Goal: Navigation & Orientation: Find specific page/section

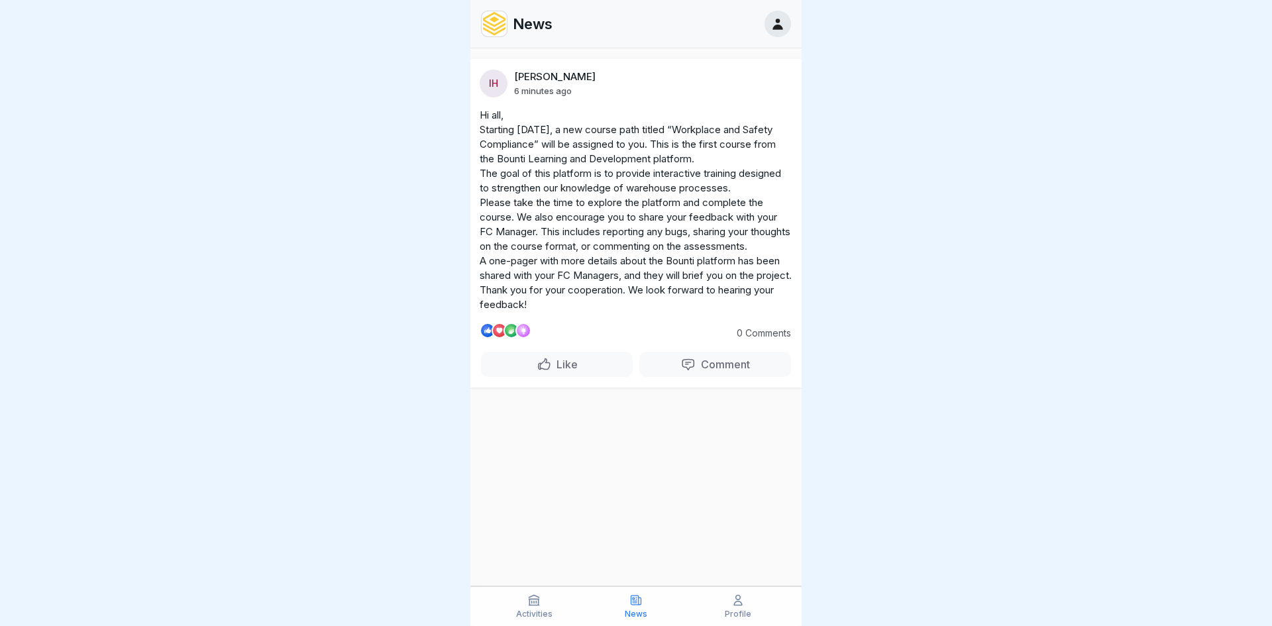
click at [533, 38] on div "News" at bounding box center [635, 24] width 331 height 48
click at [531, 30] on p "News" at bounding box center [533, 23] width 40 height 17
click at [503, 24] on img at bounding box center [494, 23] width 25 height 25
click at [774, 17] on icon at bounding box center [777, 24] width 15 height 15
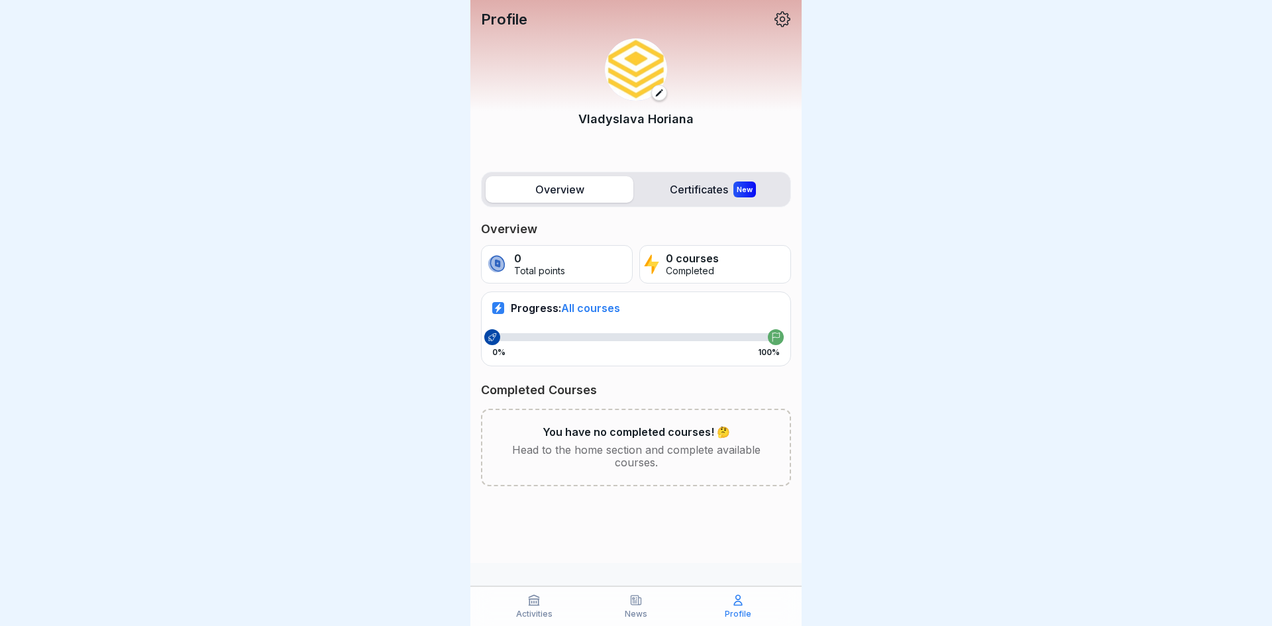
click at [640, 611] on p "News" at bounding box center [636, 613] width 23 height 9
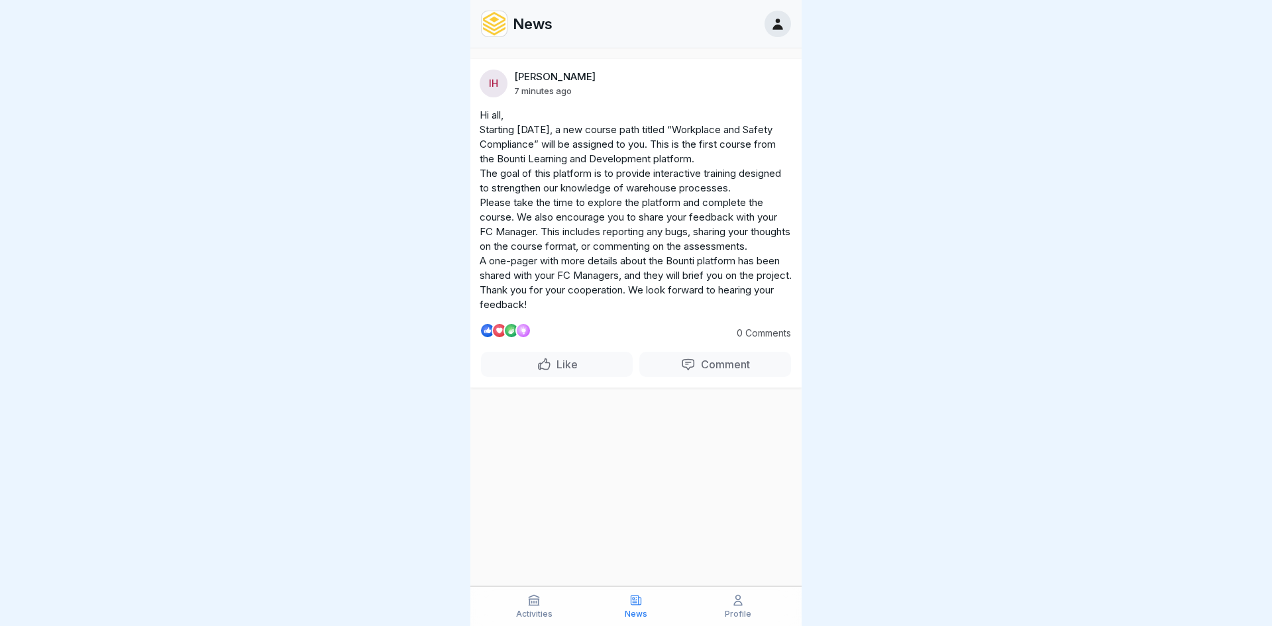
click at [532, 595] on icon at bounding box center [533, 599] width 13 height 13
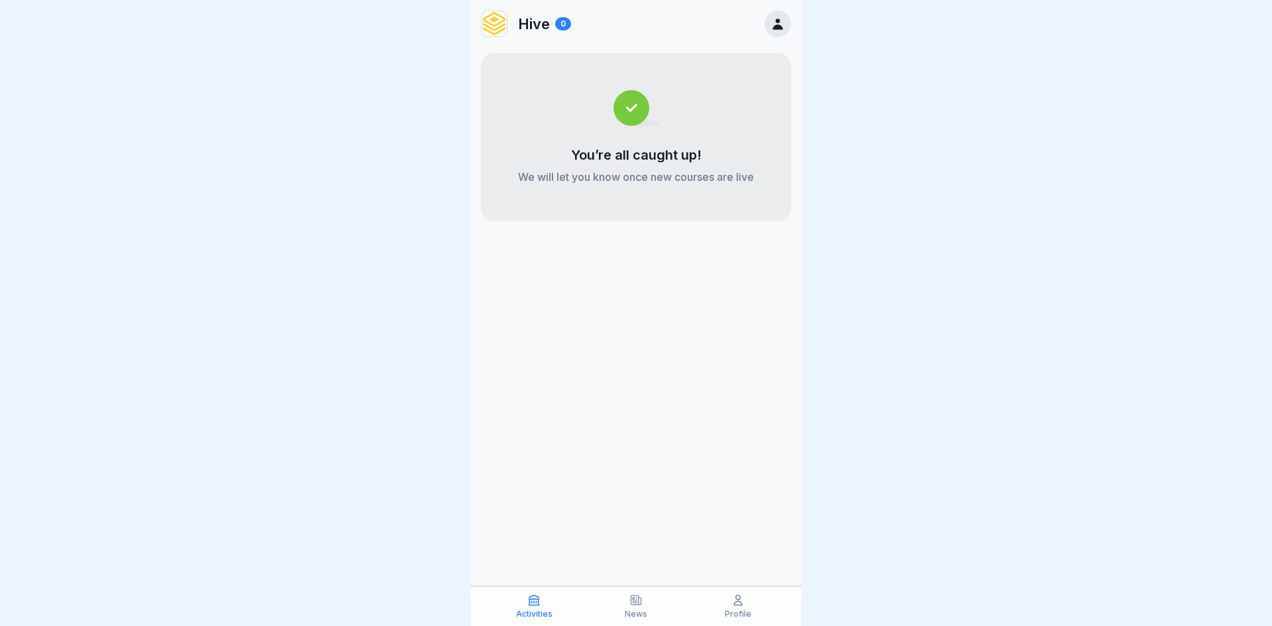
click at [711, 610] on div "Profile" at bounding box center [737, 605] width 95 height 25
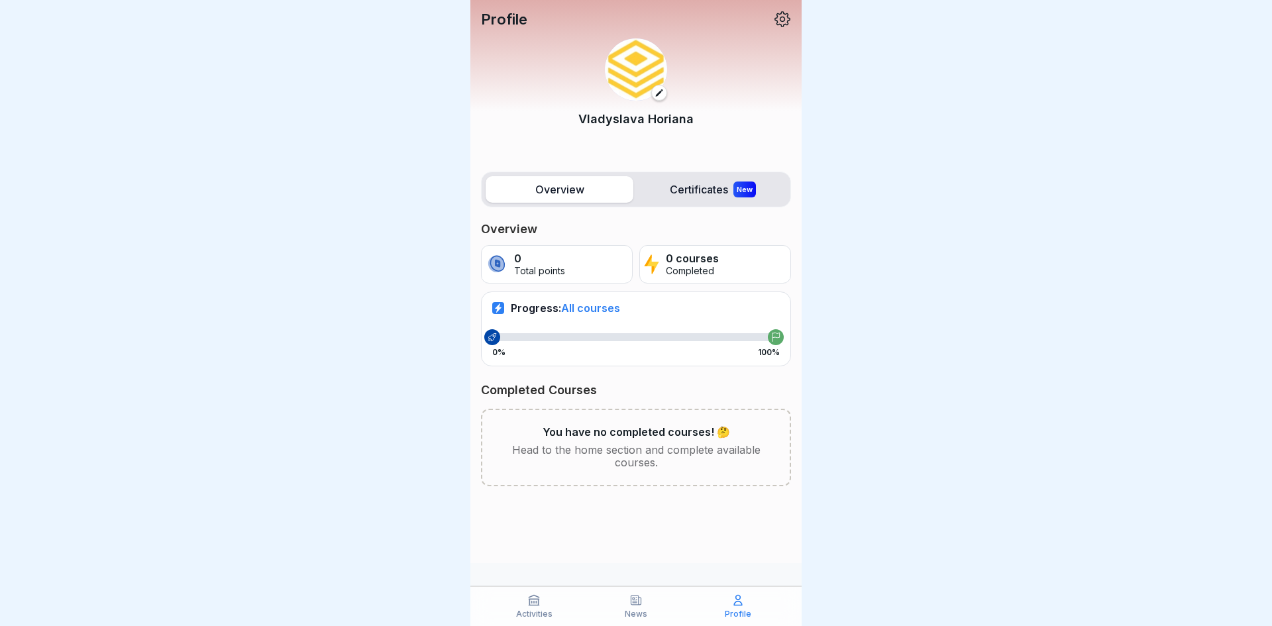
click at [788, 25] on icon at bounding box center [782, 19] width 17 height 17
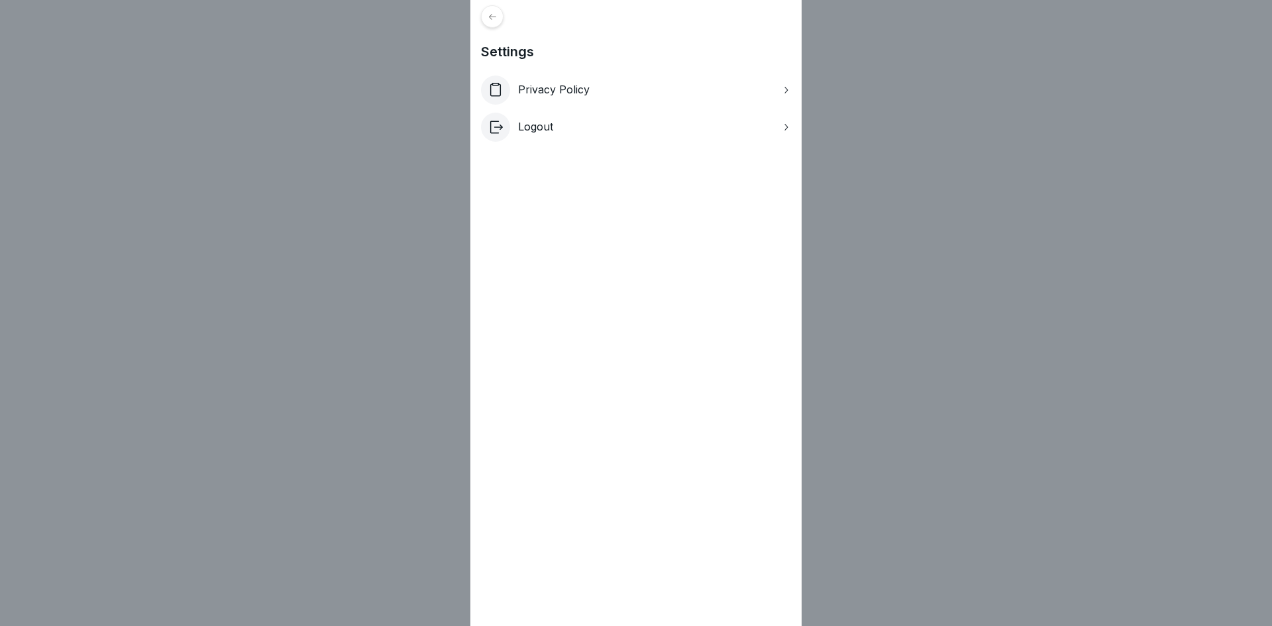
click at [872, 93] on div "Settings Privacy Policy Logout" at bounding box center [636, 313] width 1272 height 626
